Goal: Information Seeking & Learning: Learn about a topic

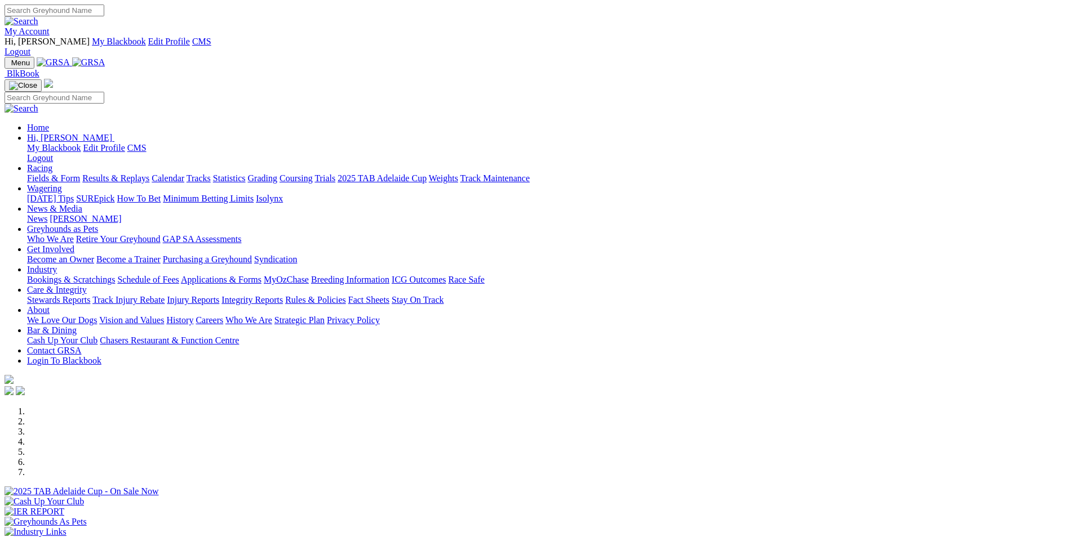
scroll to position [338, 0]
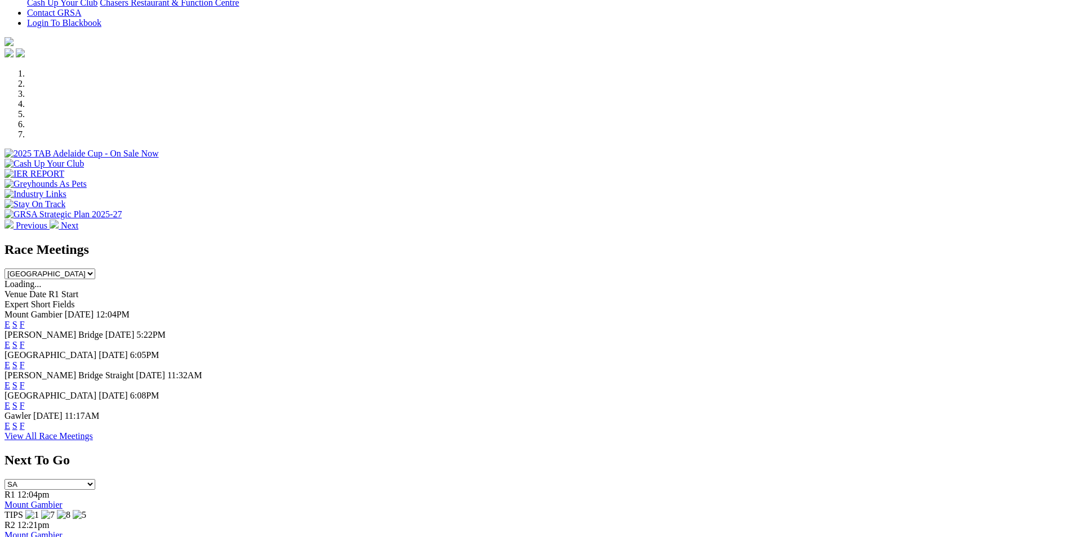
click at [10, 340] on link "E" at bounding box center [8, 345] width 6 height 10
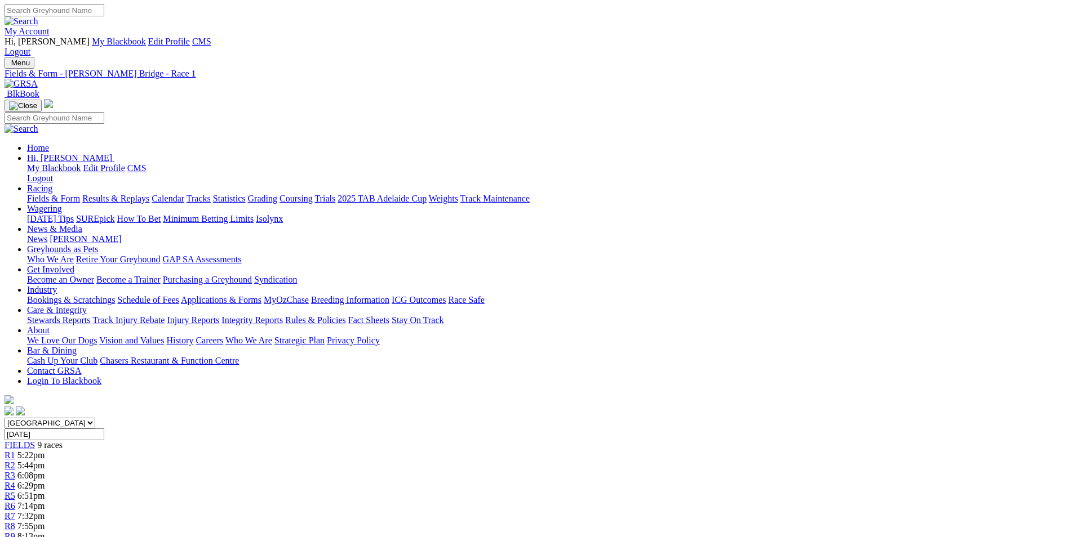
click at [45, 471] on span "6:08pm" at bounding box center [31, 476] width 28 height 10
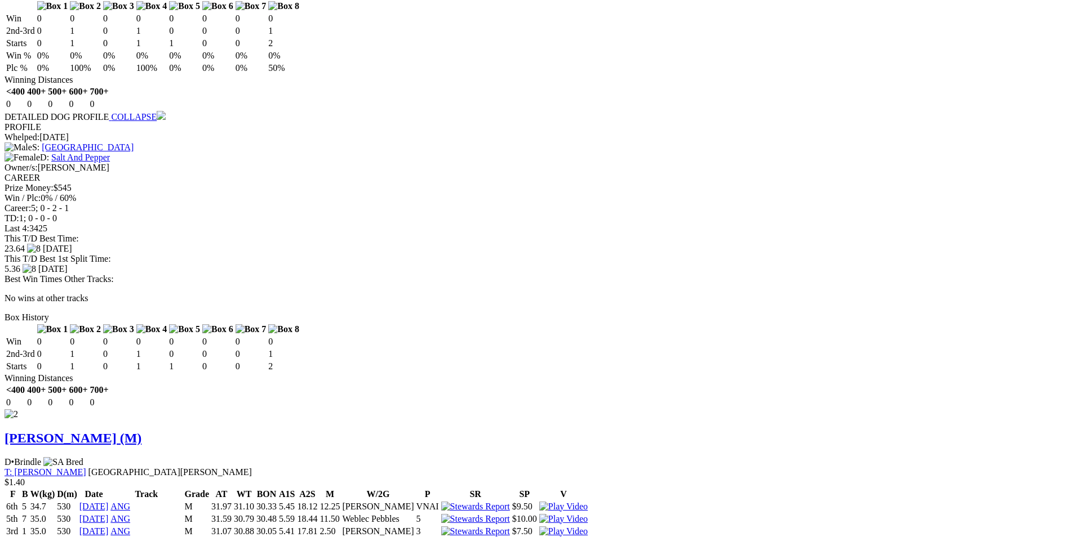
scroll to position [1408, 0]
